Goal: Transaction & Acquisition: Purchase product/service

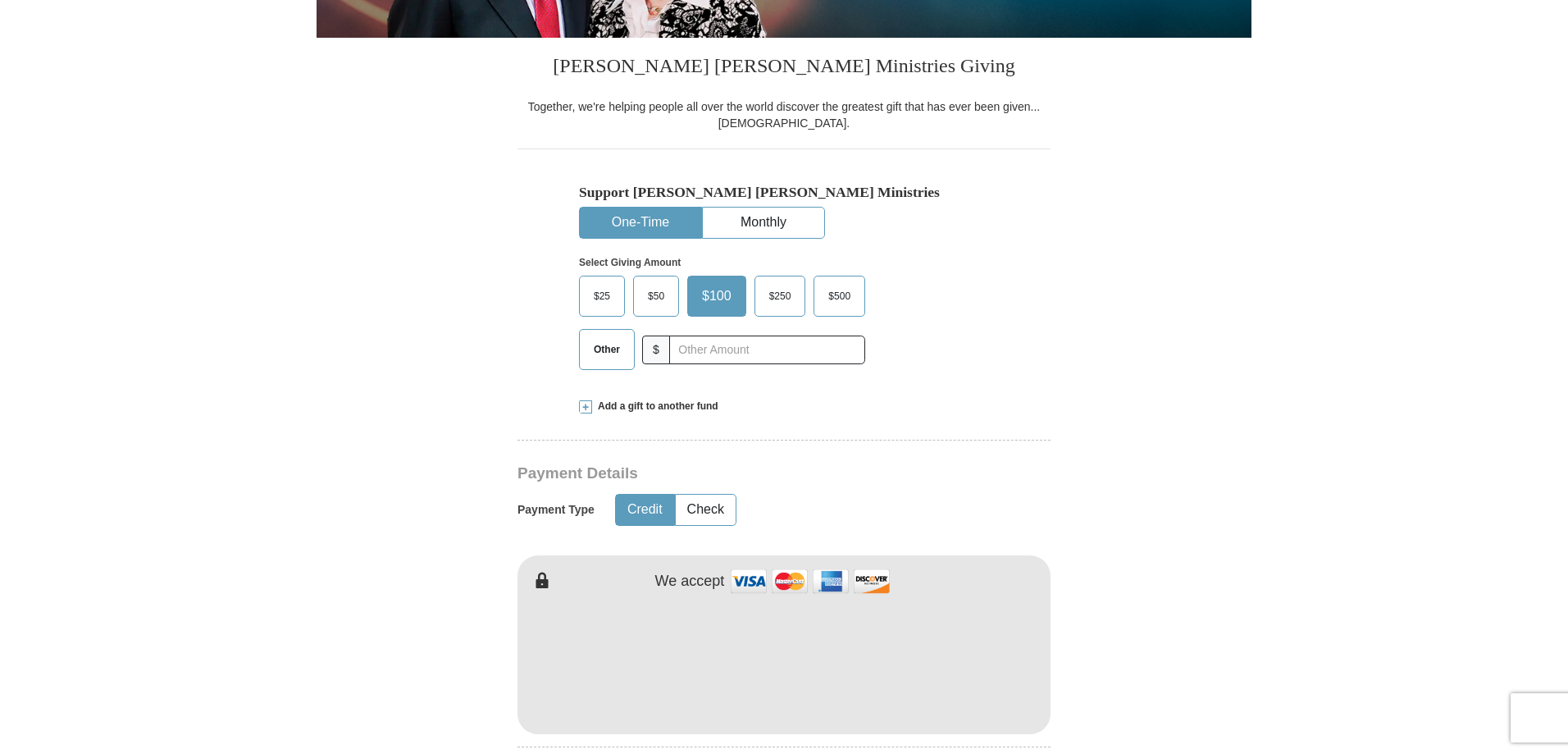
scroll to position [410, 0]
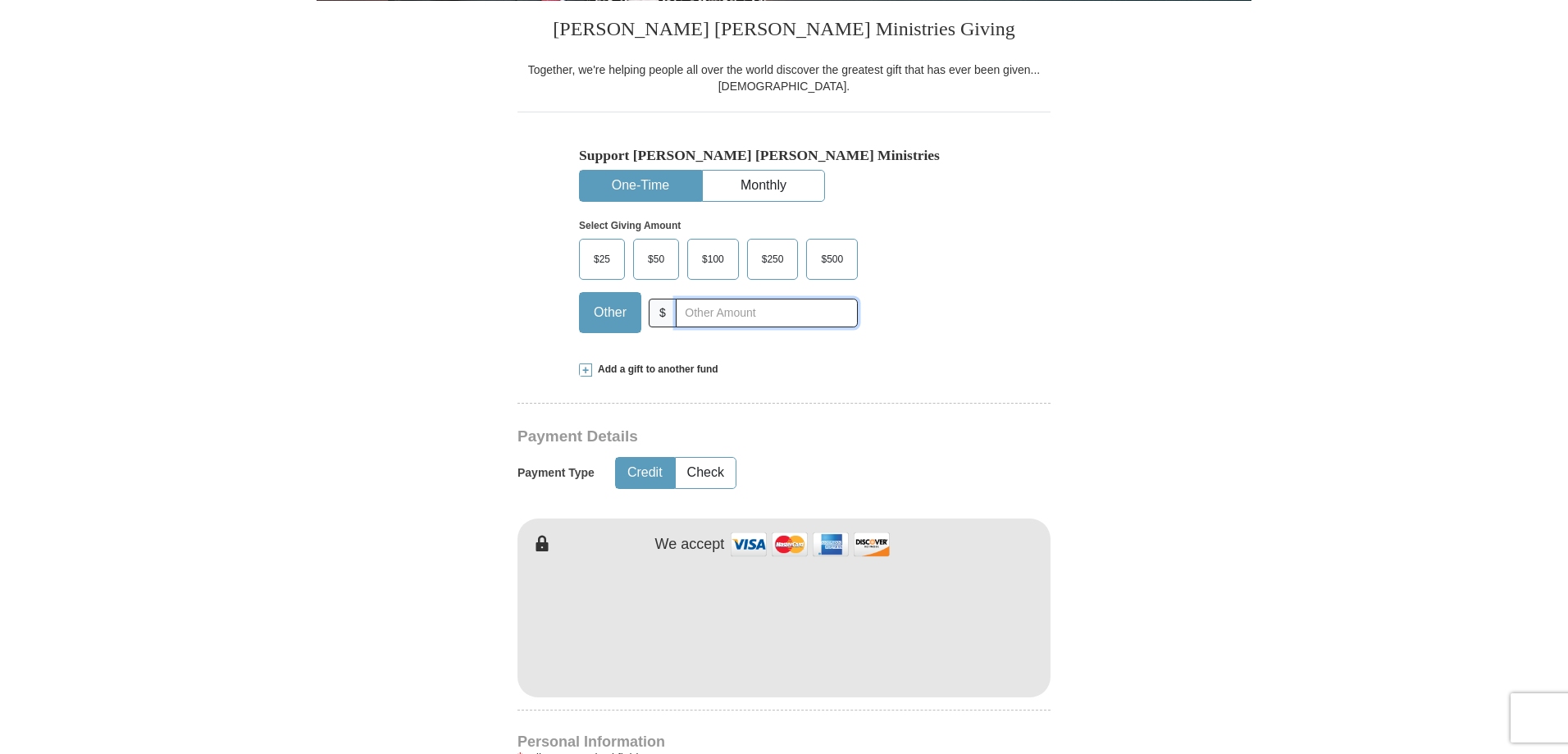
click at [695, 315] on input "text" at bounding box center [767, 313] width 182 height 29
type input "280.00"
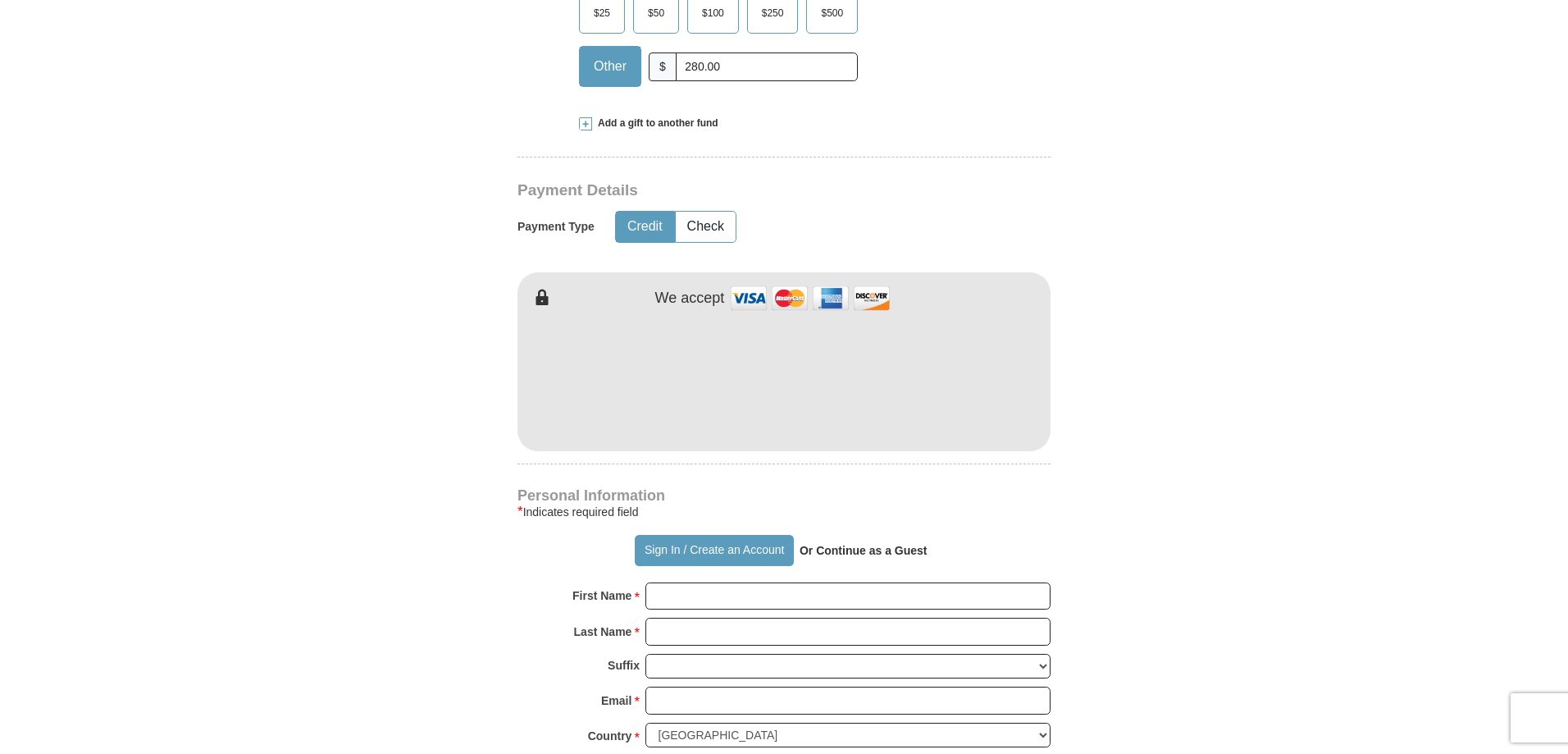
scroll to position [739, 0]
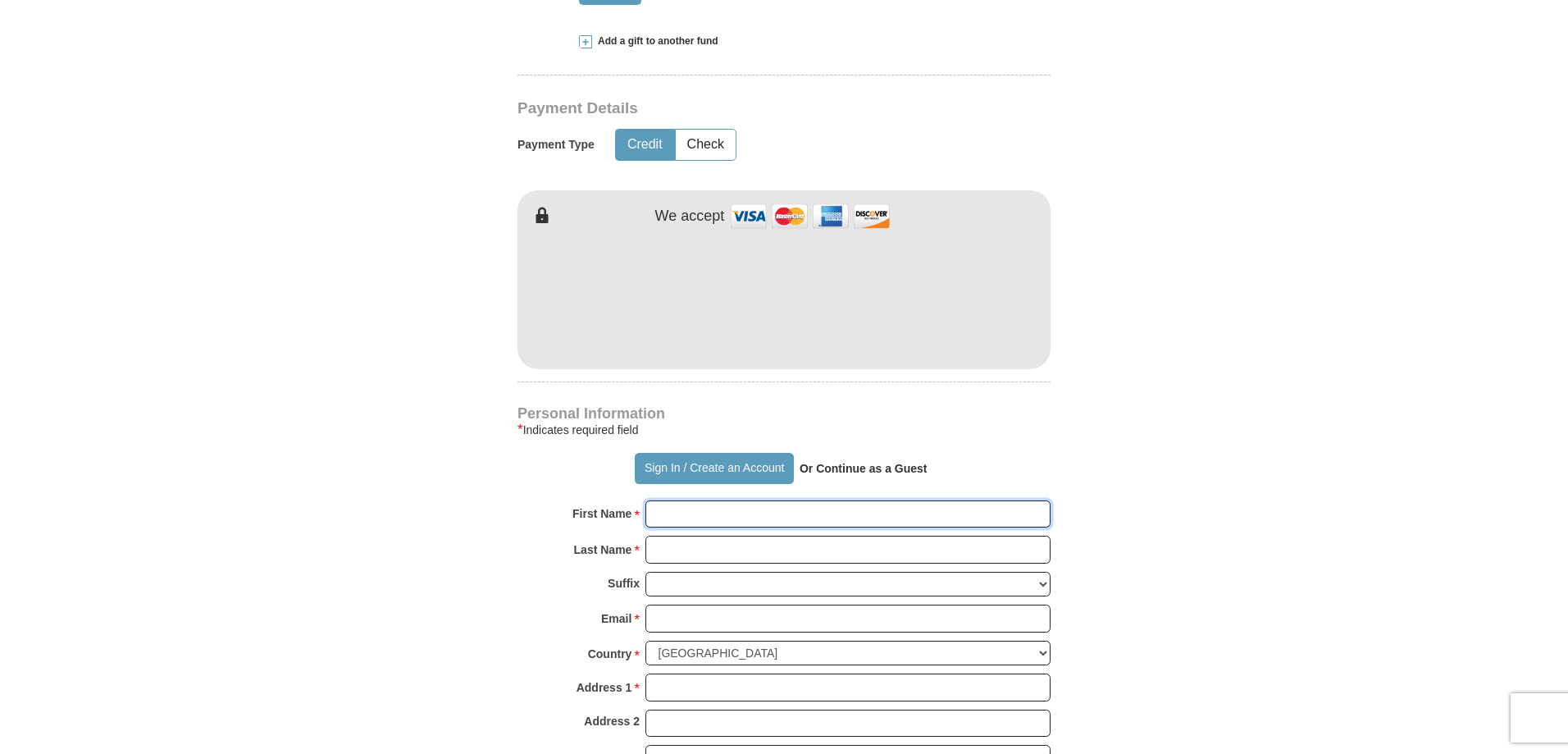
click at [853, 520] on input "First Name *" at bounding box center [848, 514] width 405 height 28
click at [505, 648] on form "Already have an account? Sign in for faster giving. Don't have an account? Crea…" at bounding box center [784, 333] width 935 height 2013
click at [747, 504] on input "First Name *" at bounding box center [848, 514] width 405 height 28
type input "[PERSON_NAME]"
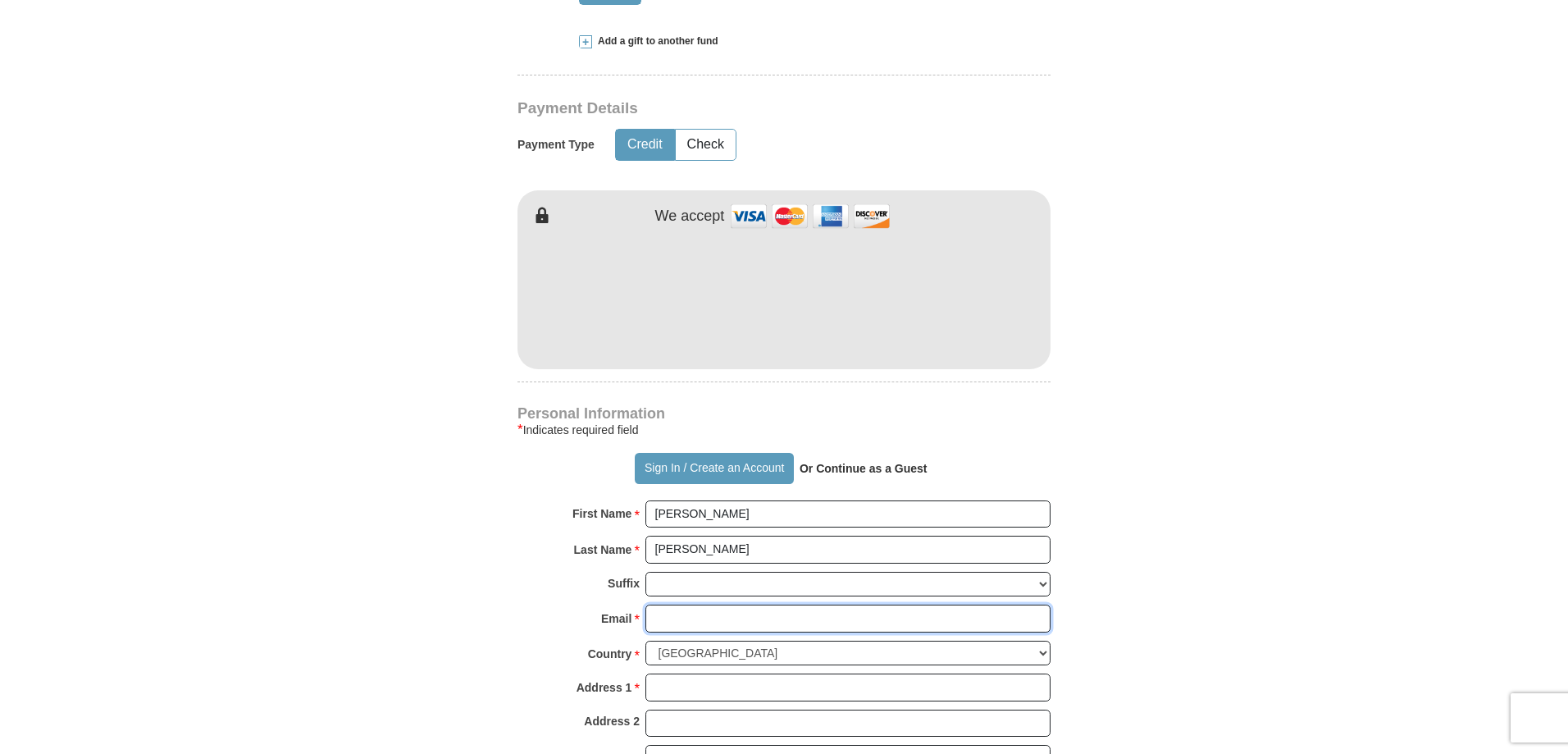
click at [766, 621] on input "Email *" at bounding box center [848, 619] width 405 height 28
type input "[EMAIL_ADDRESS][DOMAIN_NAME]"
type input "[STREET_ADDRESS]"
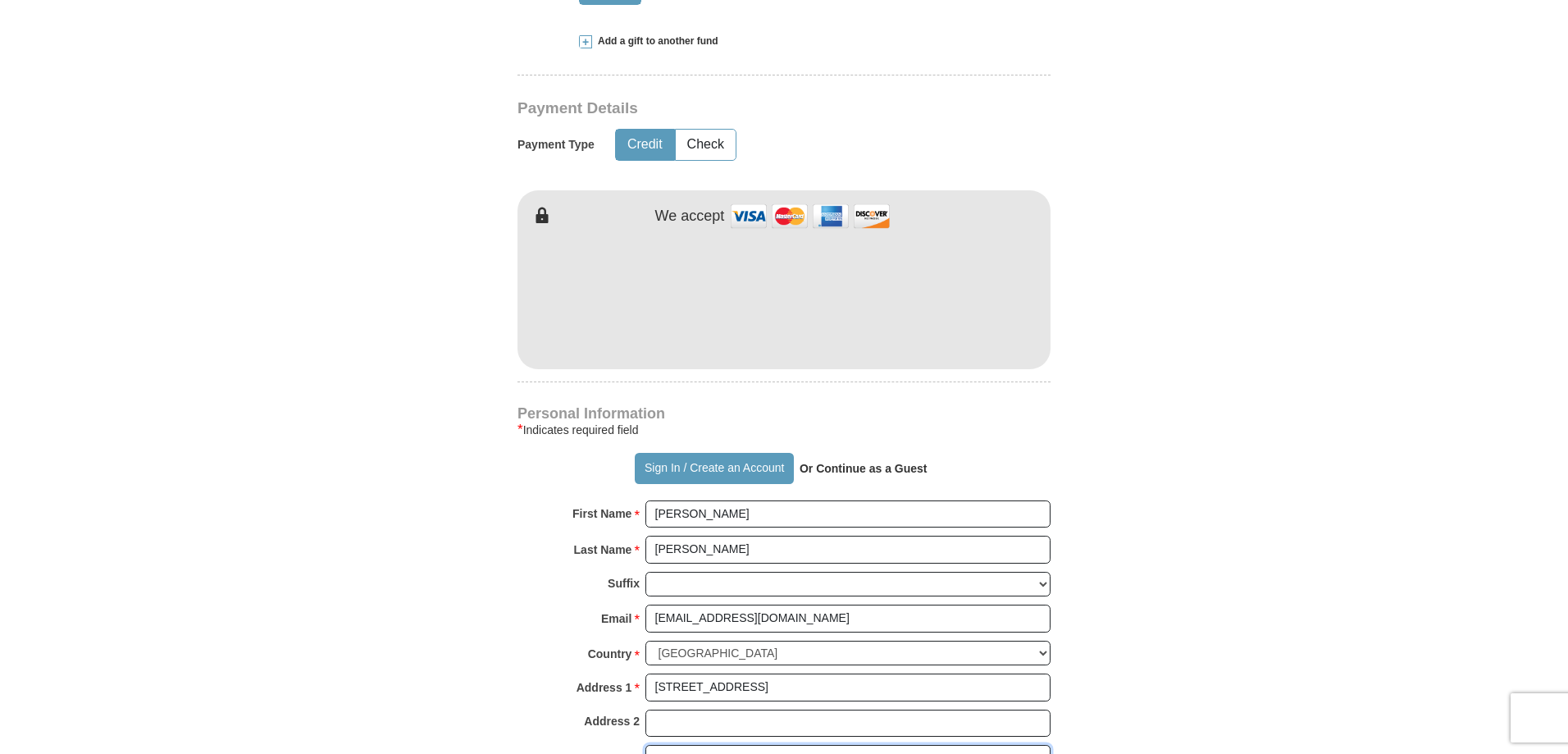
type input "Perryton"
select select "[GEOGRAPHIC_DATA]"
type input "79070"
type input "8066480333"
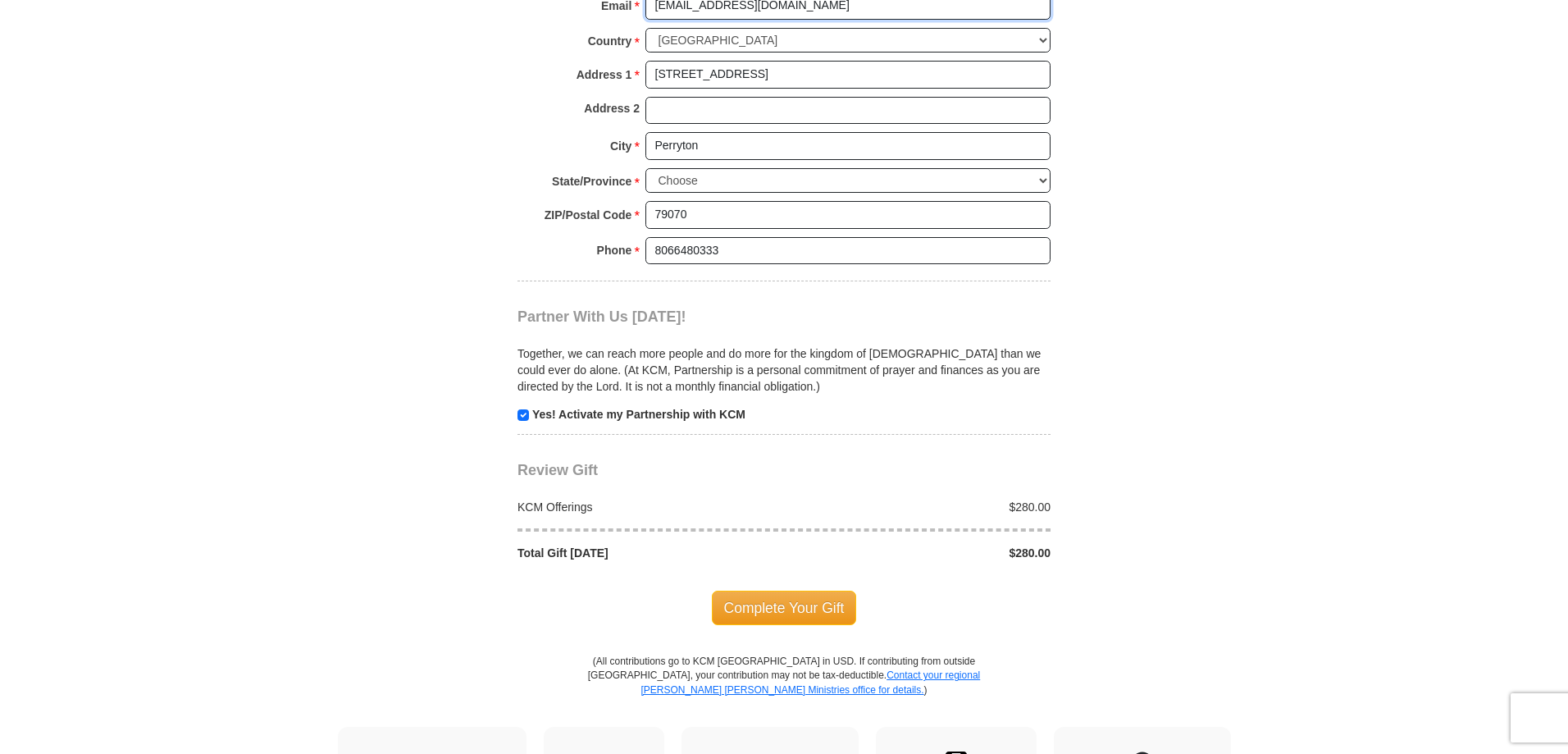
scroll to position [1395, 0]
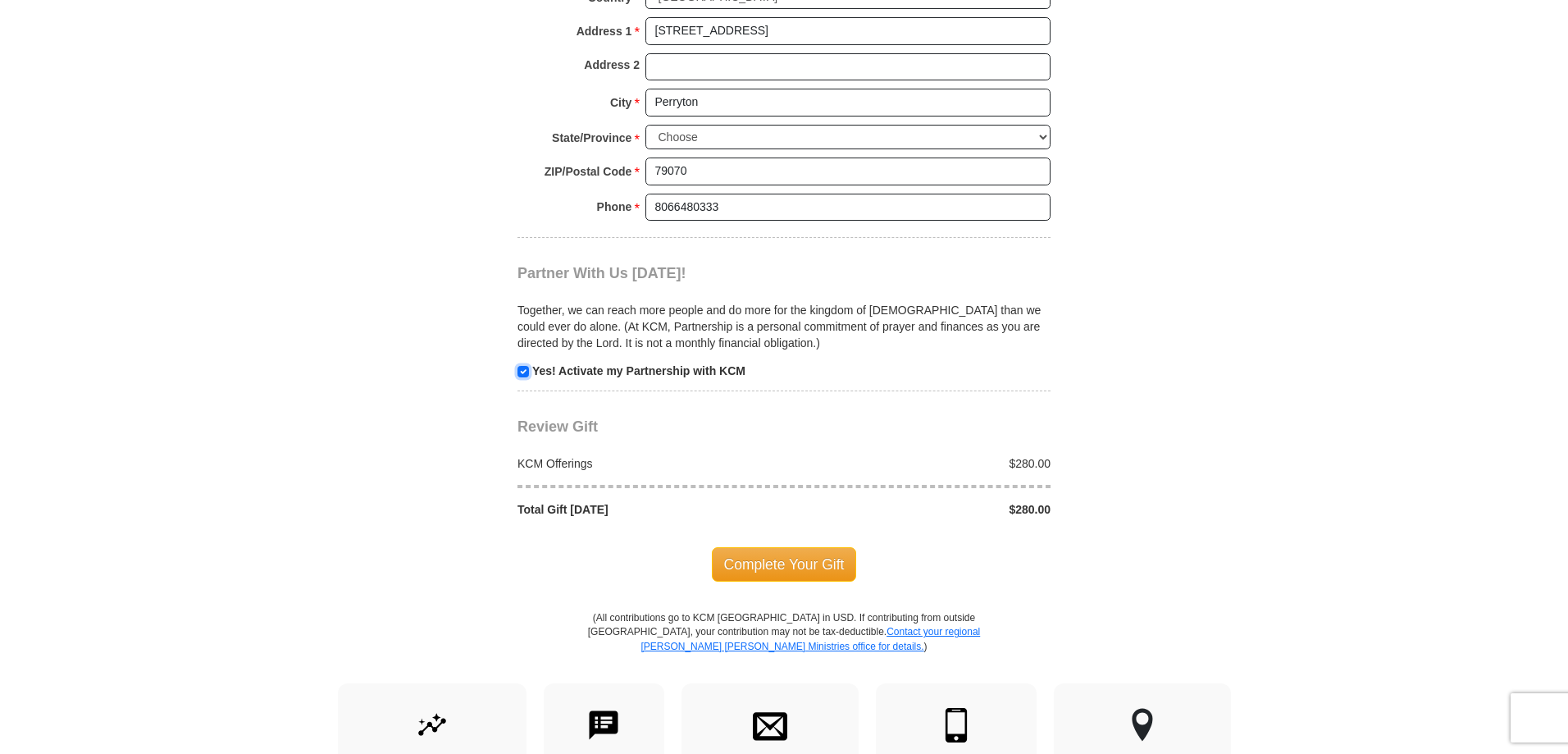
click at [526, 377] on input "checkbox" at bounding box center [523, 371] width 12 height 12
checkbox input "false"
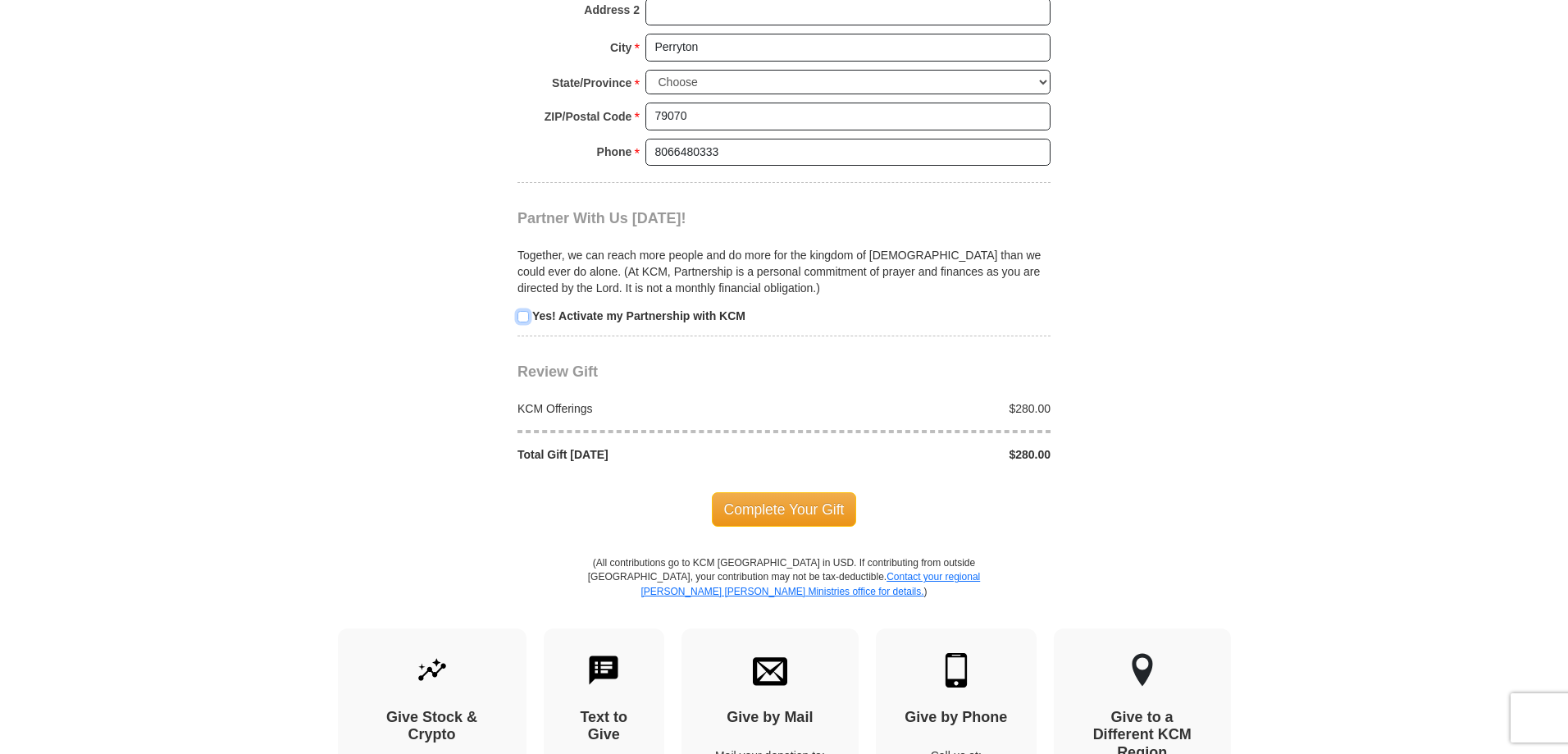
scroll to position [1477, 0]
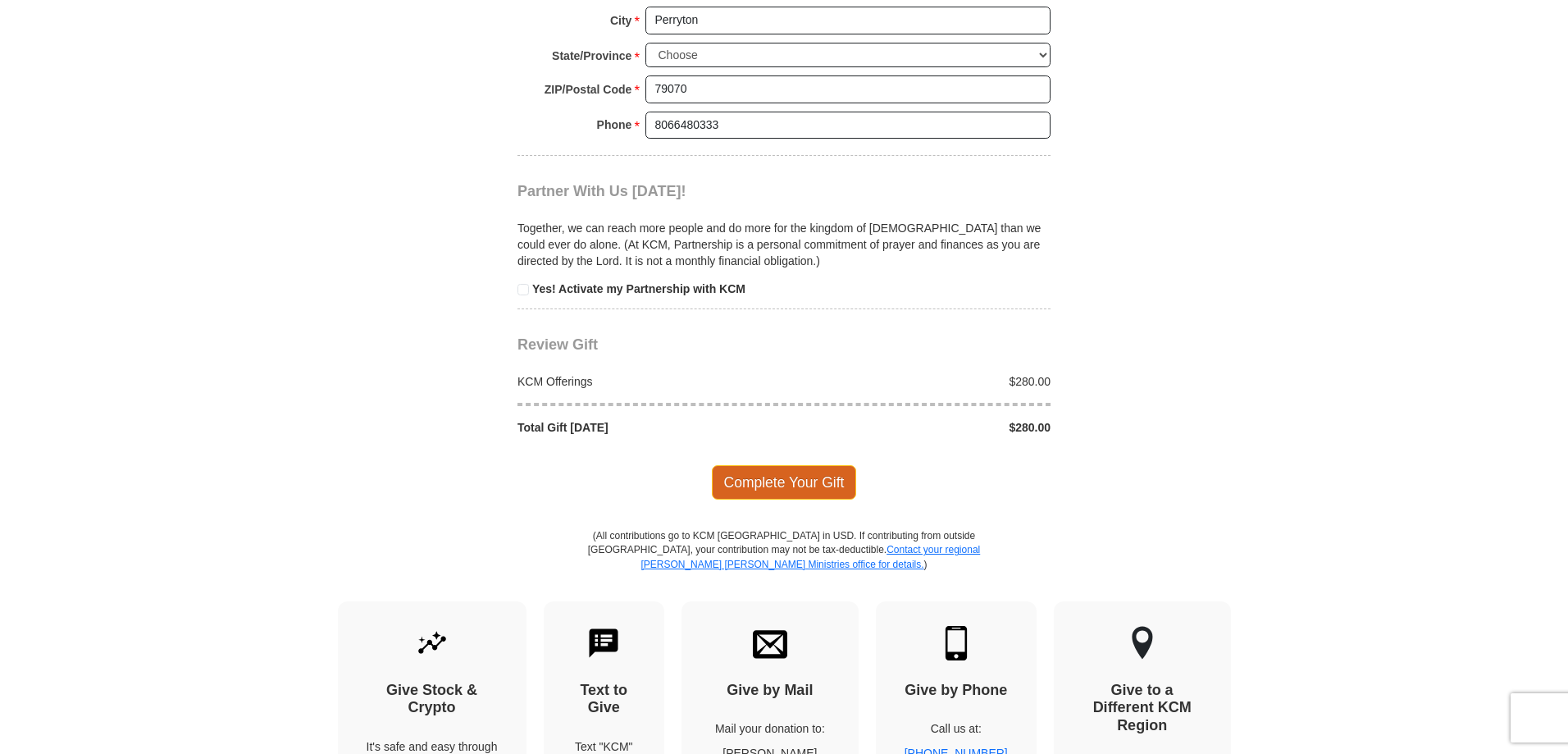
click at [825, 483] on span "Complete Your Gift" at bounding box center [784, 482] width 145 height 34
